Goal: Check status: Check status

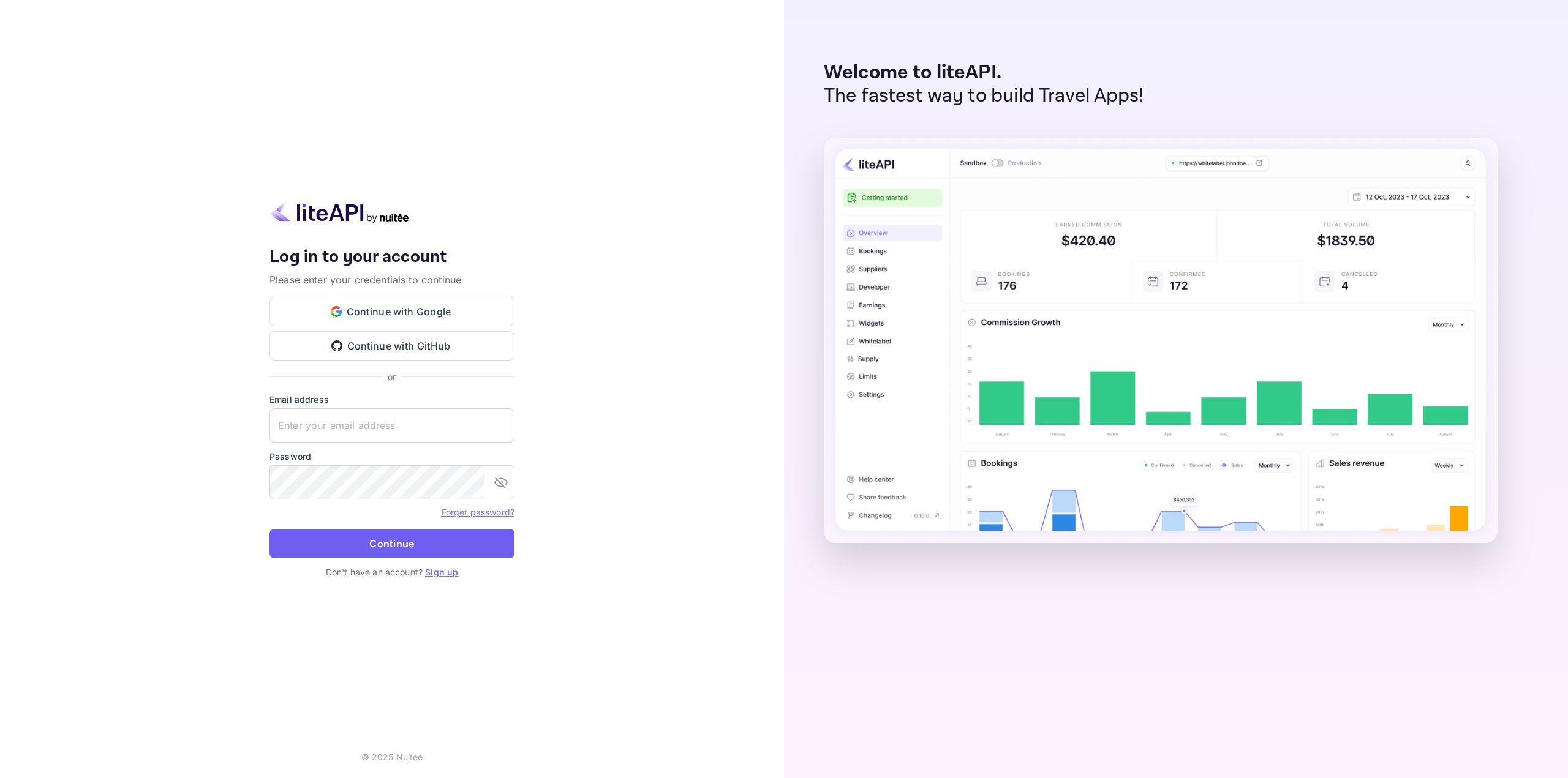
type input "[EMAIL_ADDRESS][DOMAIN_NAME]"
click at [411, 542] on button "Continue" at bounding box center [392, 543] width 245 height 29
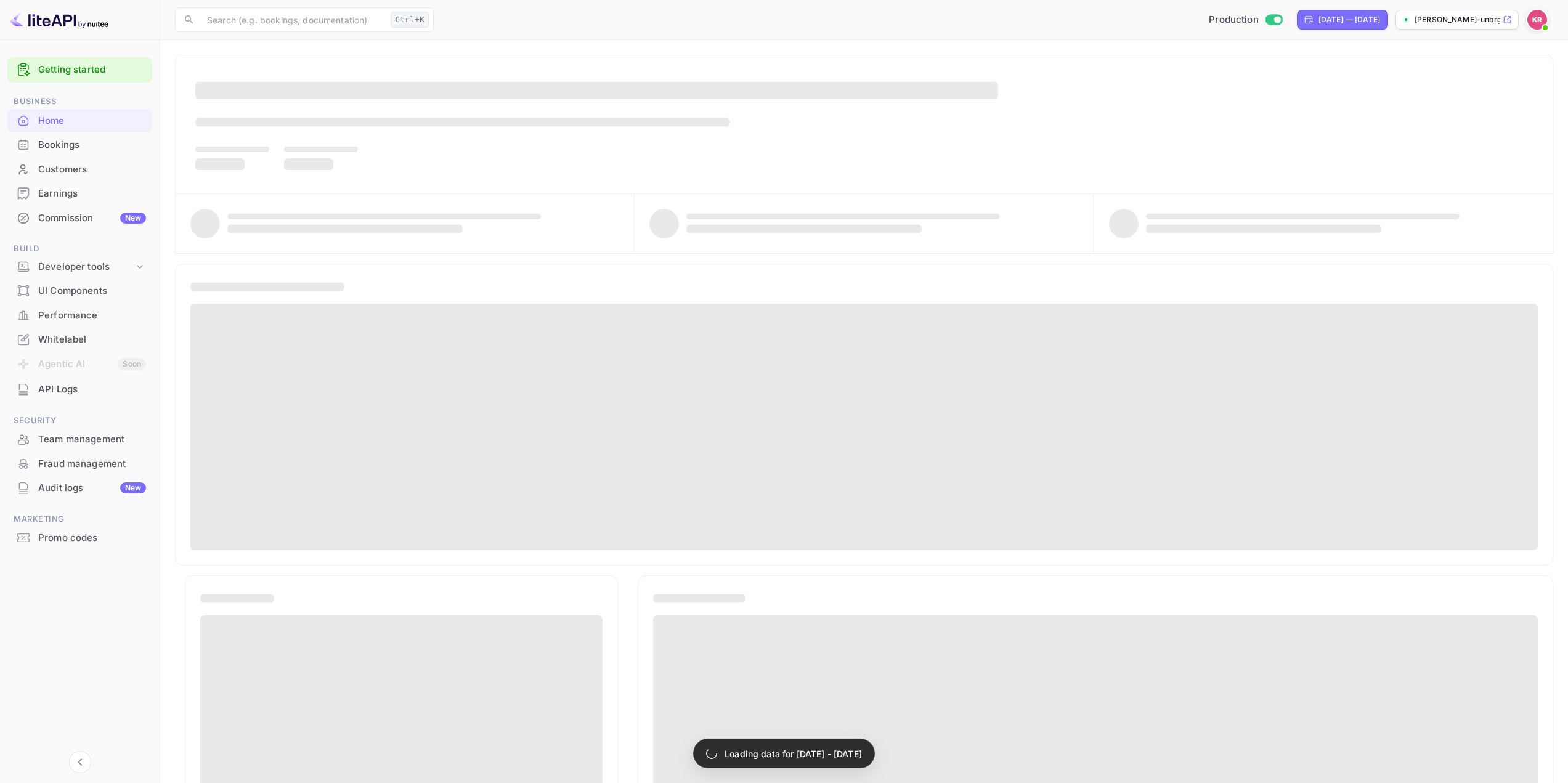
click at [61, 146] on div "Bookings" at bounding box center [92, 144] width 108 height 14
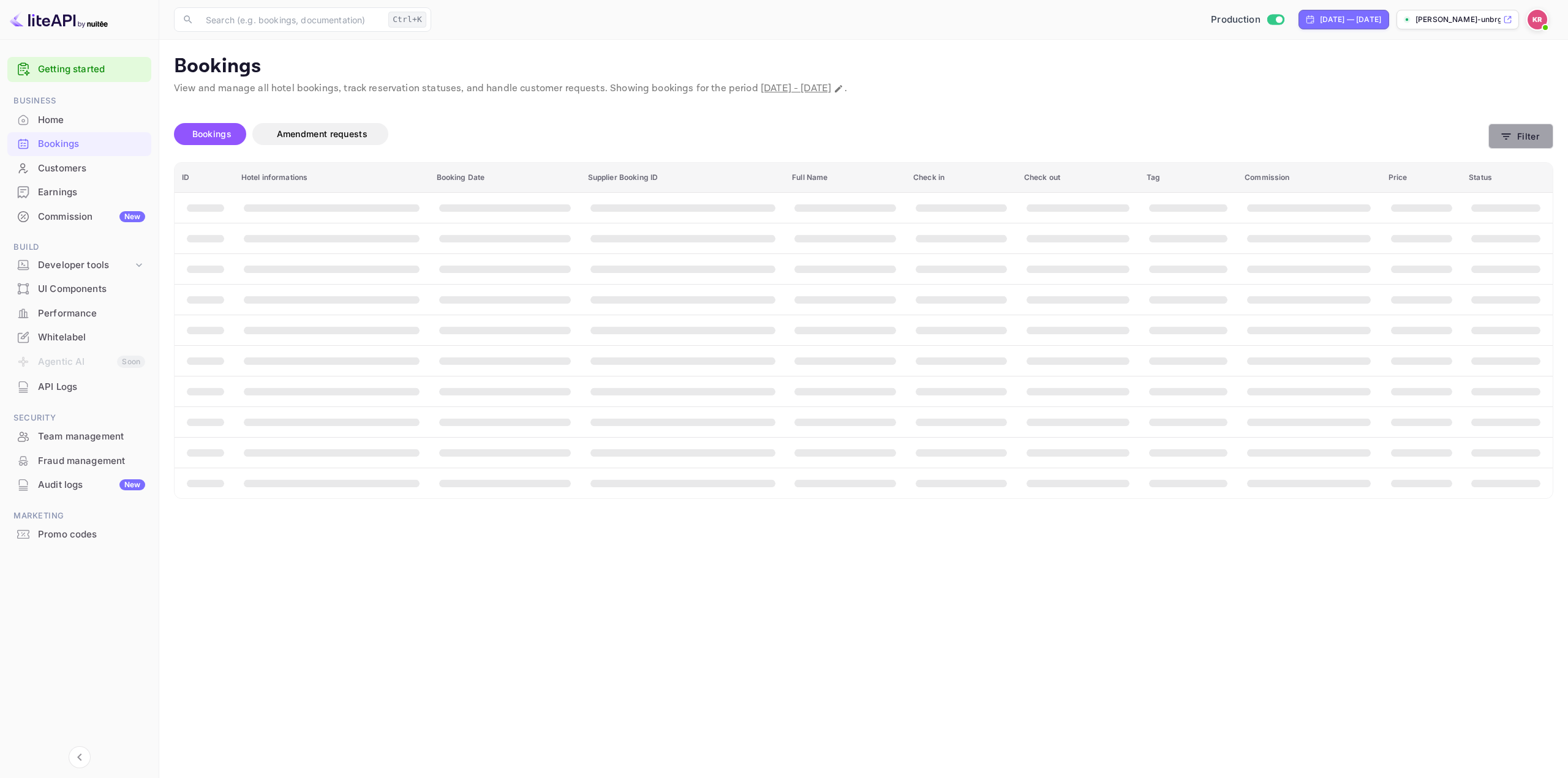
click at [1549, 131] on button "Filter" at bounding box center [1521, 136] width 65 height 25
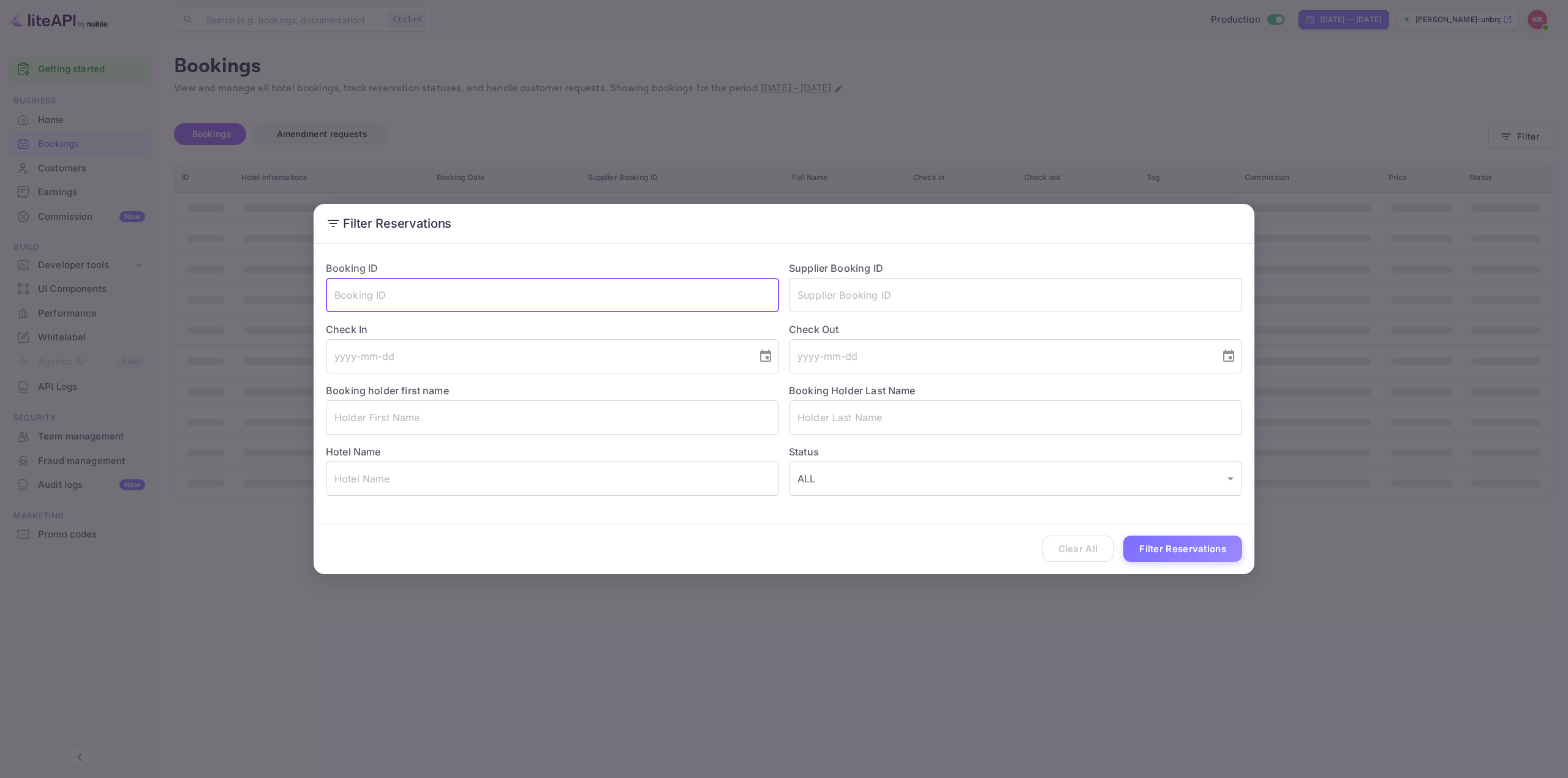
click at [425, 302] on input "text" at bounding box center [552, 295] width 453 height 35
paste input "FAUyZD_Cg"
type input "FAUyZD_Cg"
click at [1167, 555] on button "Filter Reservations" at bounding box center [1182, 549] width 119 height 27
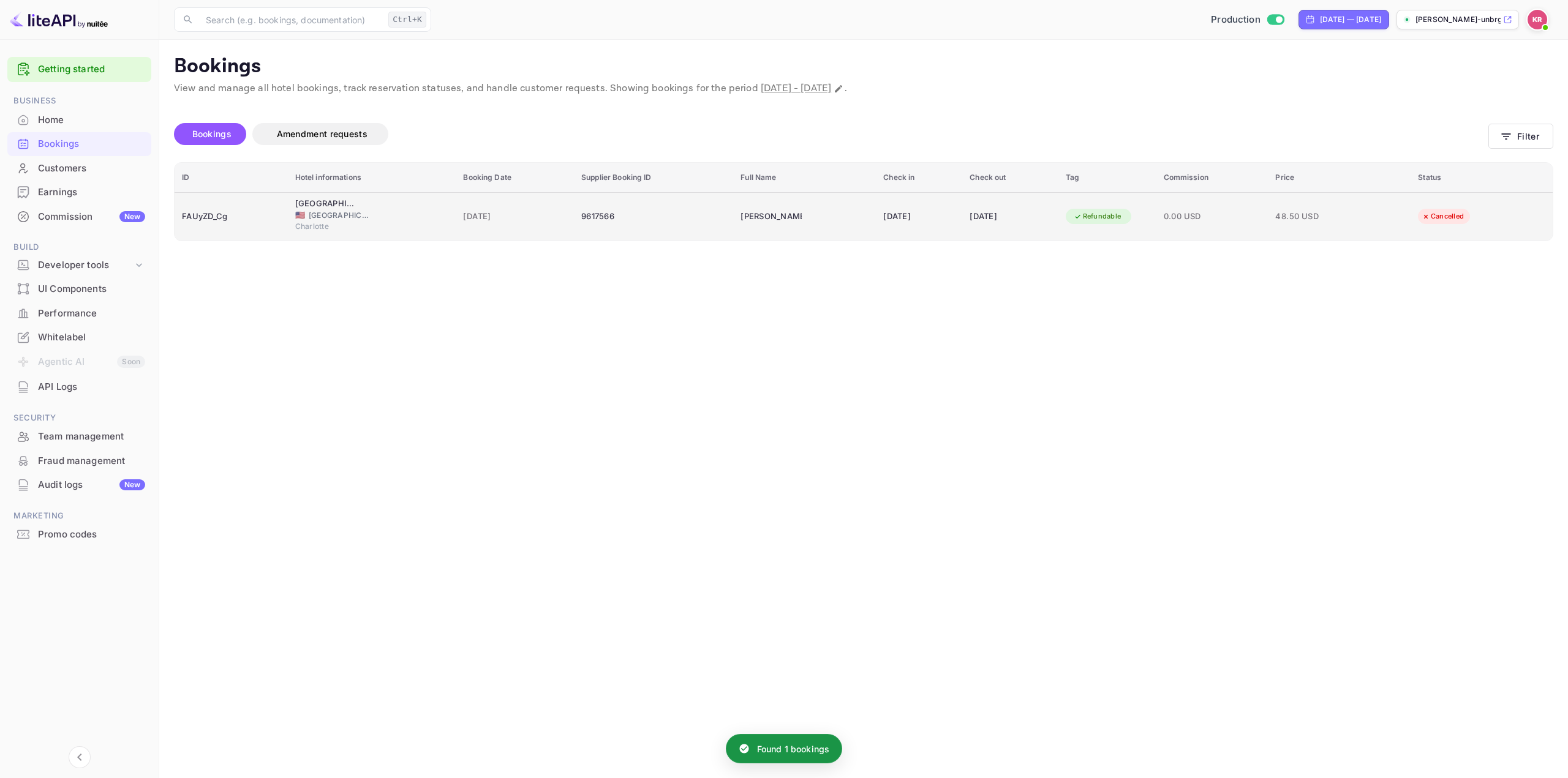
click at [542, 230] on td "[DATE]" at bounding box center [515, 216] width 118 height 49
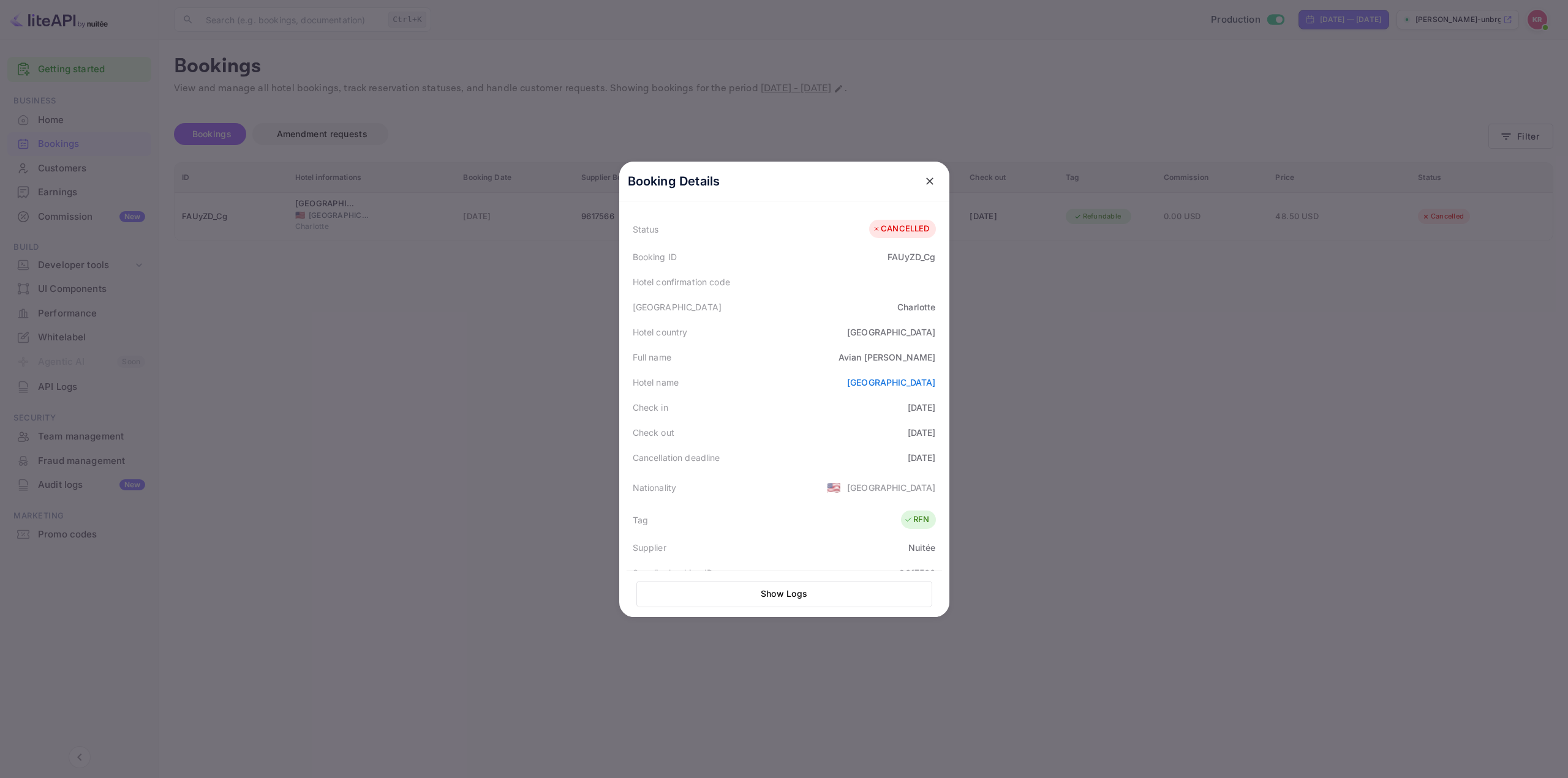
scroll to position [34, 0]
click at [1192, 563] on div at bounding box center [784, 389] width 1568 height 778
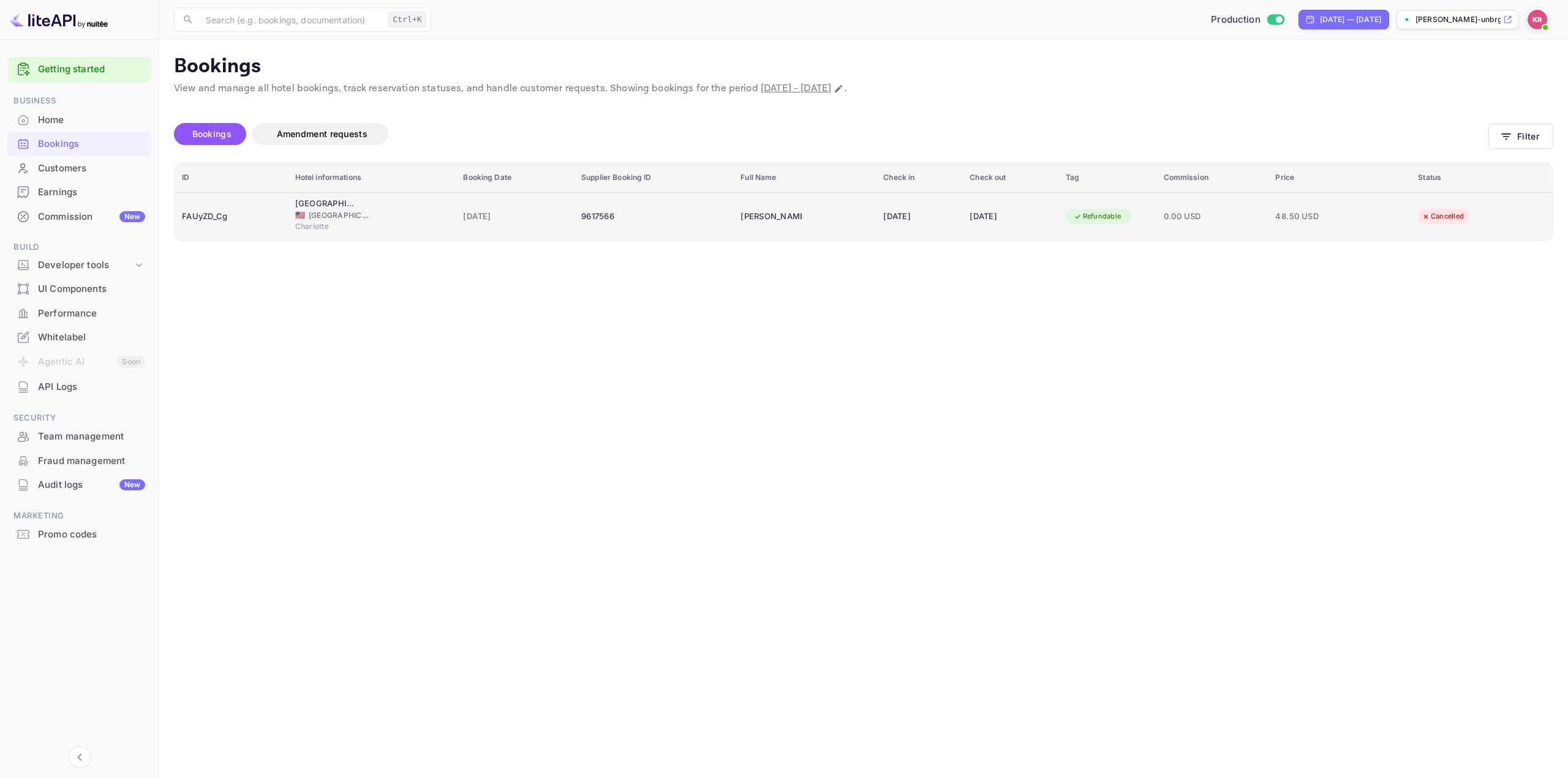
click at [497, 226] on div "[DATE]" at bounding box center [515, 217] width 104 height 19
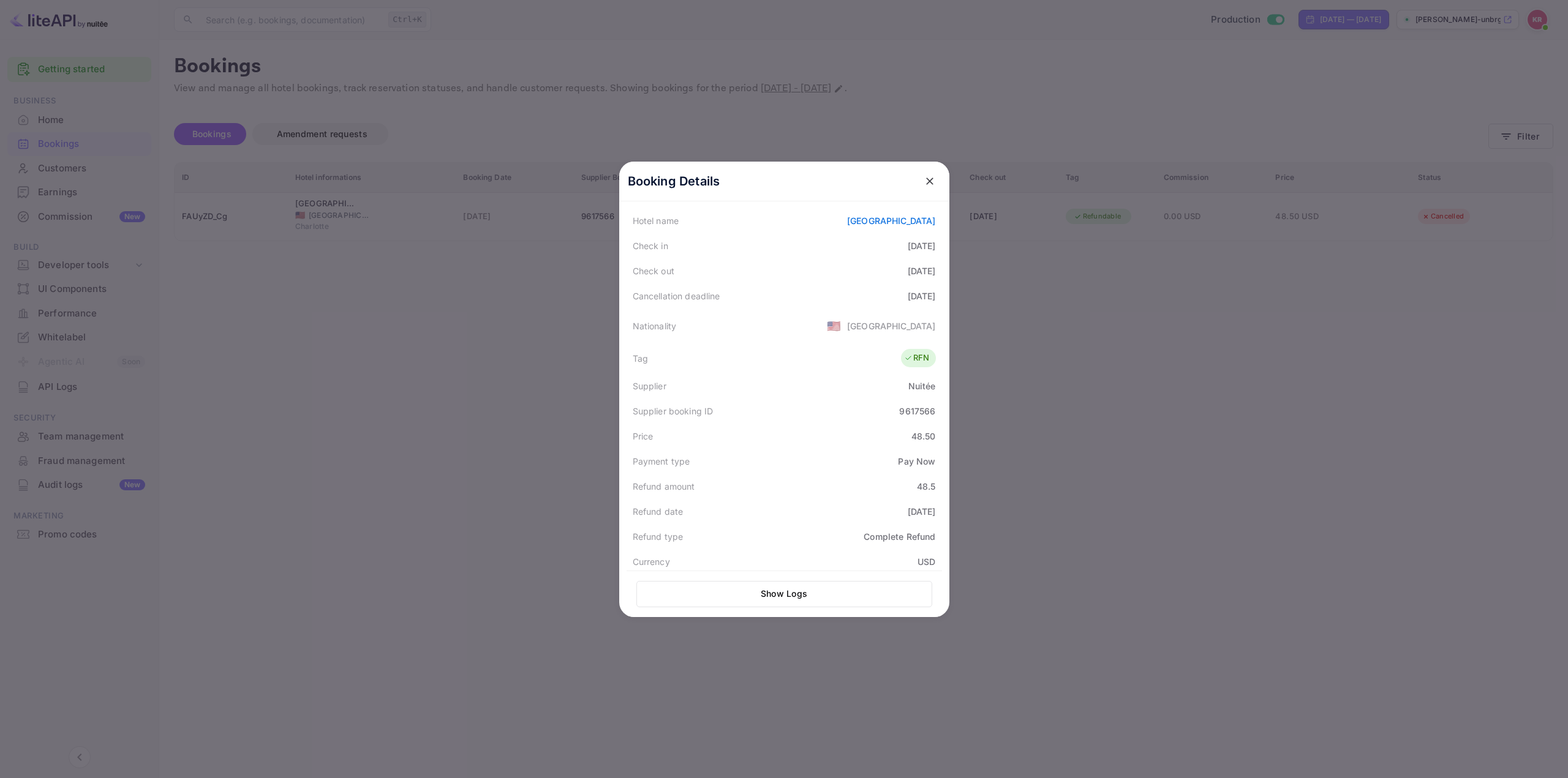
scroll to position [209, 0]
click at [1248, 334] on div at bounding box center [784, 389] width 1568 height 778
